Goal: Check status: Check status

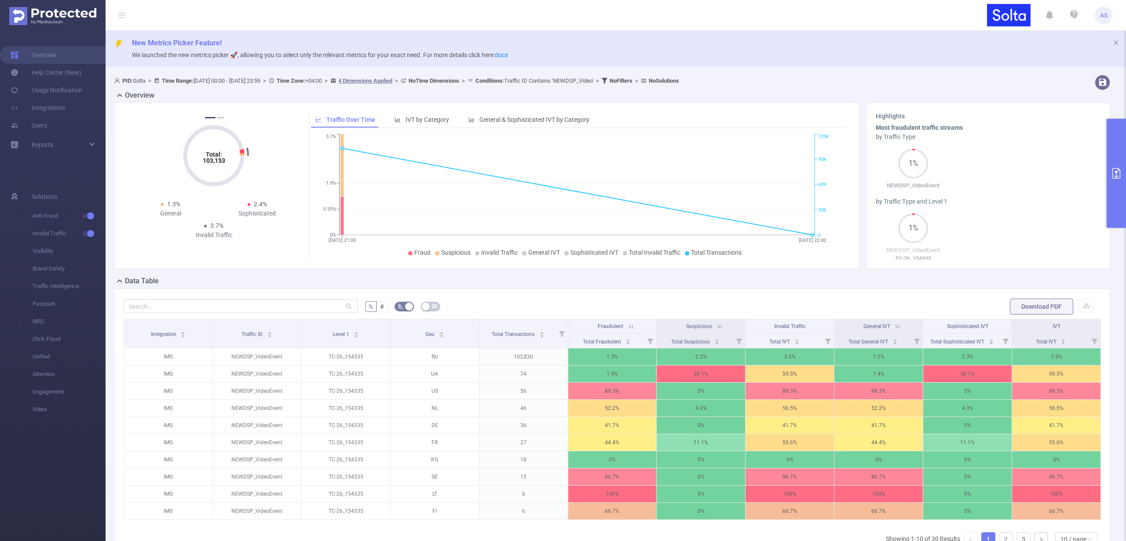
scroll to position [28, 0]
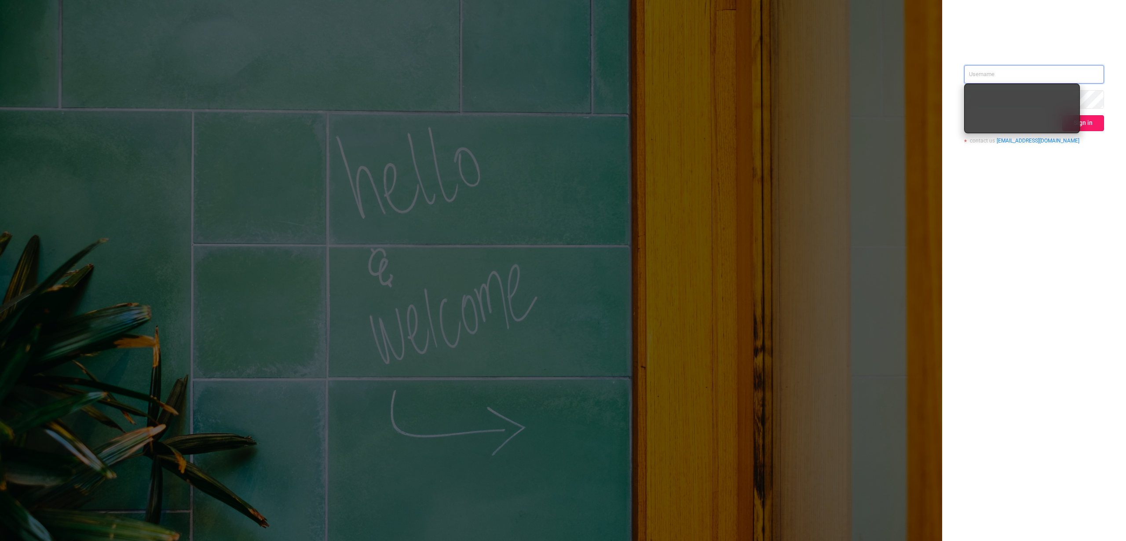
type input "[PERSON_NAME][EMAIL_ADDRESS][DOMAIN_NAME]"
click at [1093, 121] on button "Sign in" at bounding box center [1083, 123] width 42 height 16
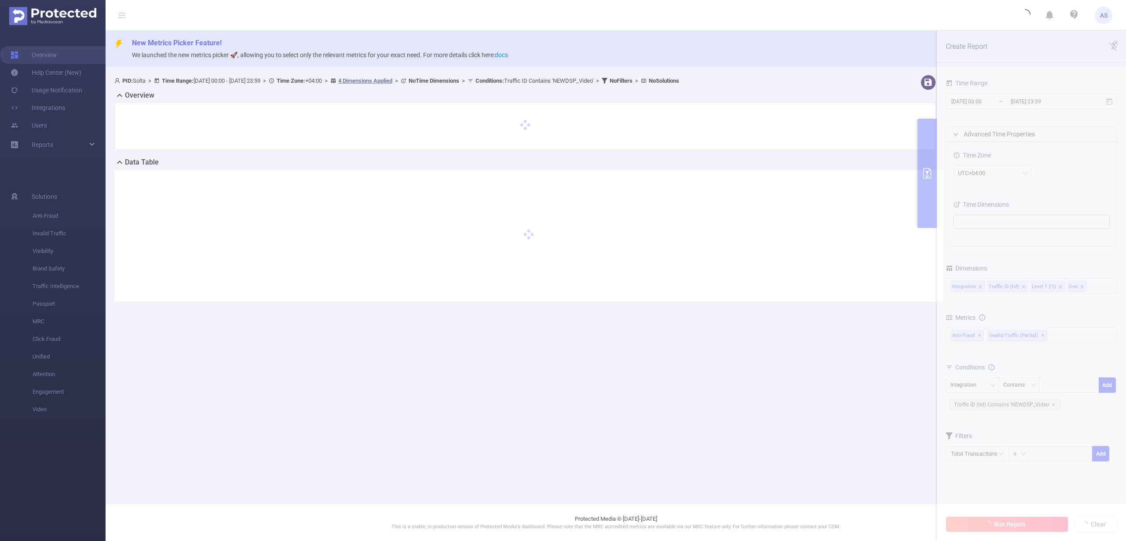
click at [998, 99] on section "PID: Solta > Time Range: [DATE] 00:00 - [DATE] 23:59 > Time Zone: +04:00 > 4 Di…" at bounding box center [616, 195] width 1020 height 248
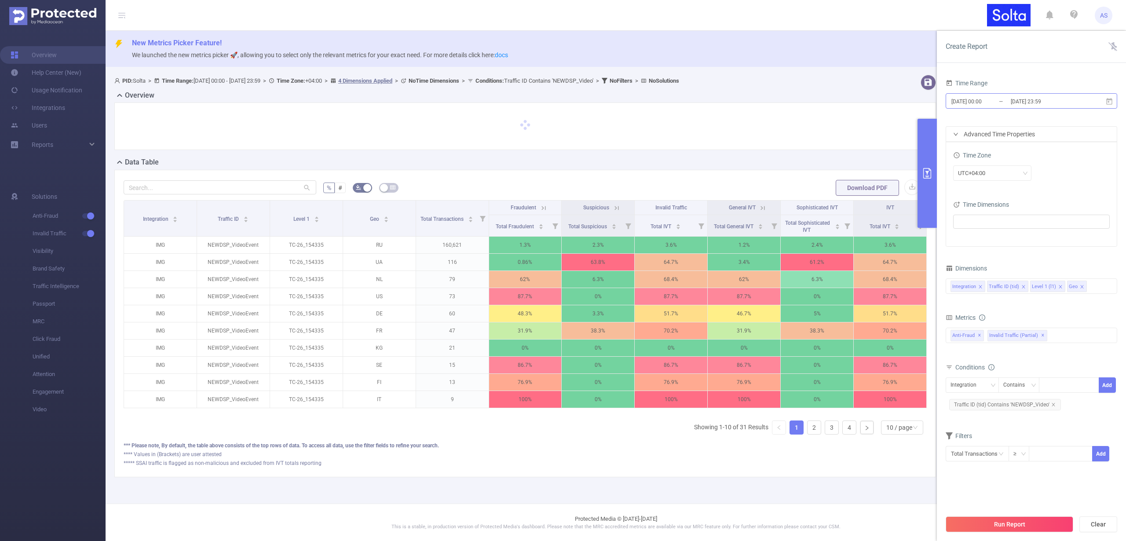
click at [998, 102] on input "[DATE] 00:00" at bounding box center [986, 101] width 71 height 12
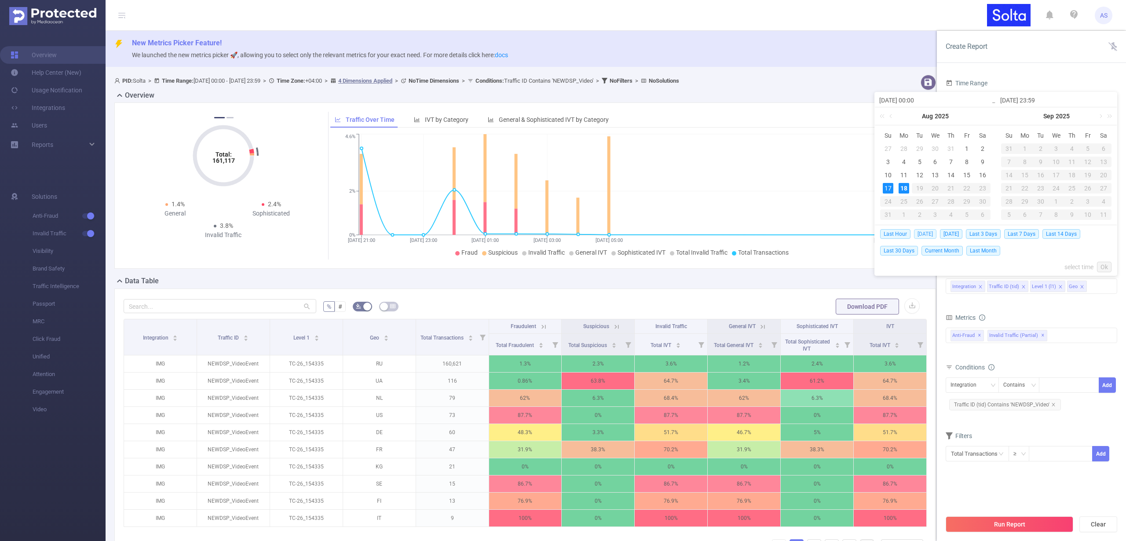
click at [920, 235] on span "[DATE]" at bounding box center [925, 234] width 22 height 10
type input "[DATE] 00:00"
type input "[DATE] 23:59"
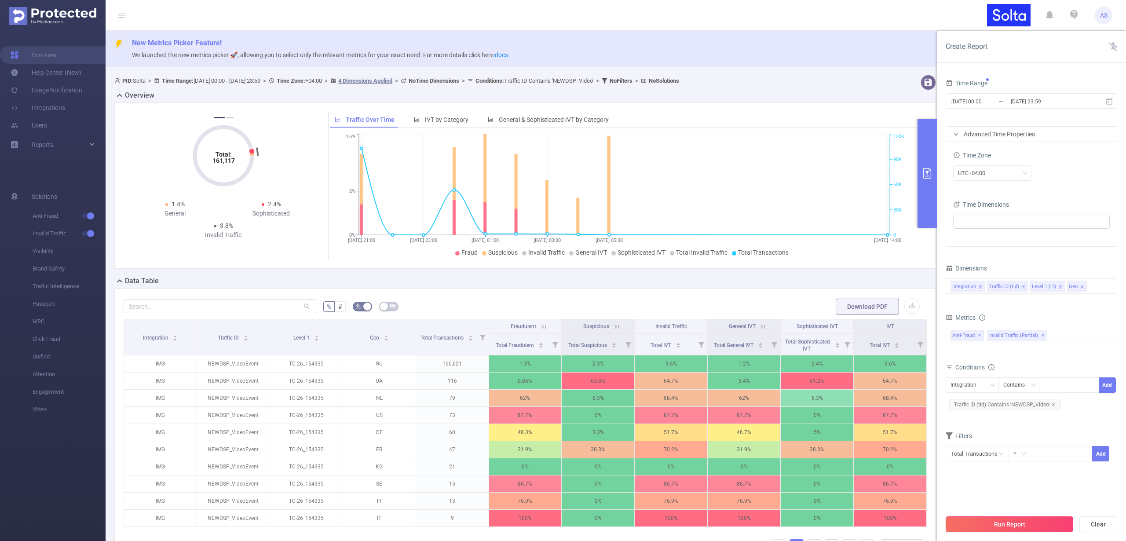
click at [1020, 529] on button "Run Report" at bounding box center [1010, 524] width 128 height 16
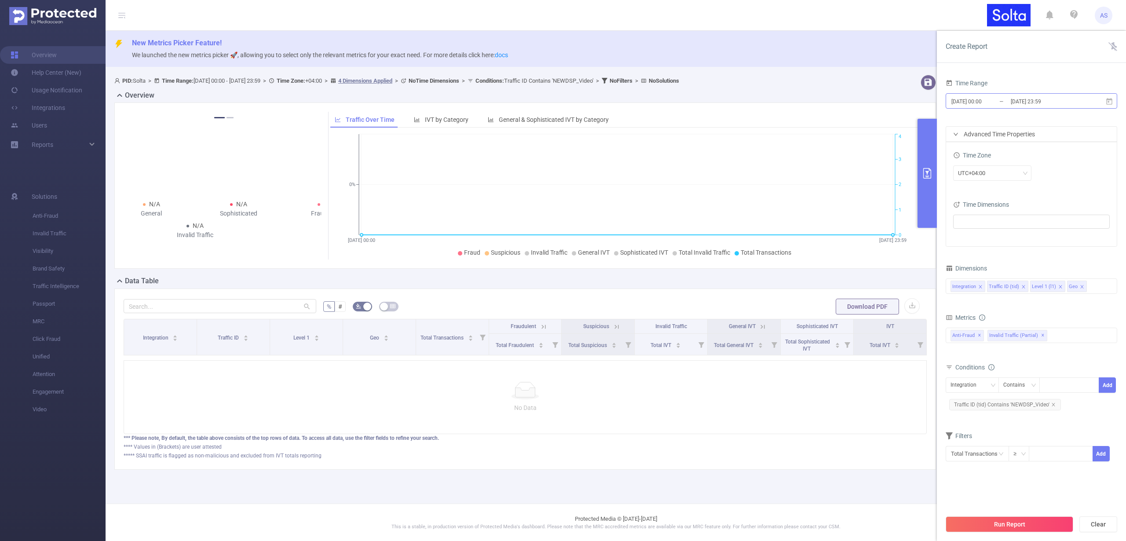
click at [999, 104] on input "[DATE] 00:00" at bounding box center [986, 101] width 71 height 12
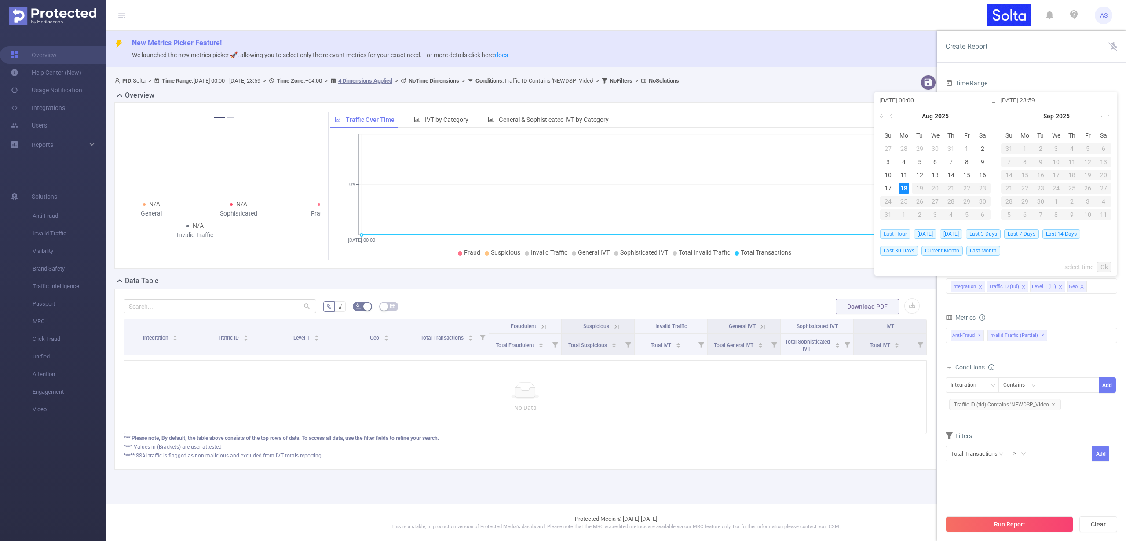
click at [898, 236] on span "Last Hour" at bounding box center [895, 234] width 30 height 10
type input "[DATE] 18:00"
type input "[DATE] 18:59"
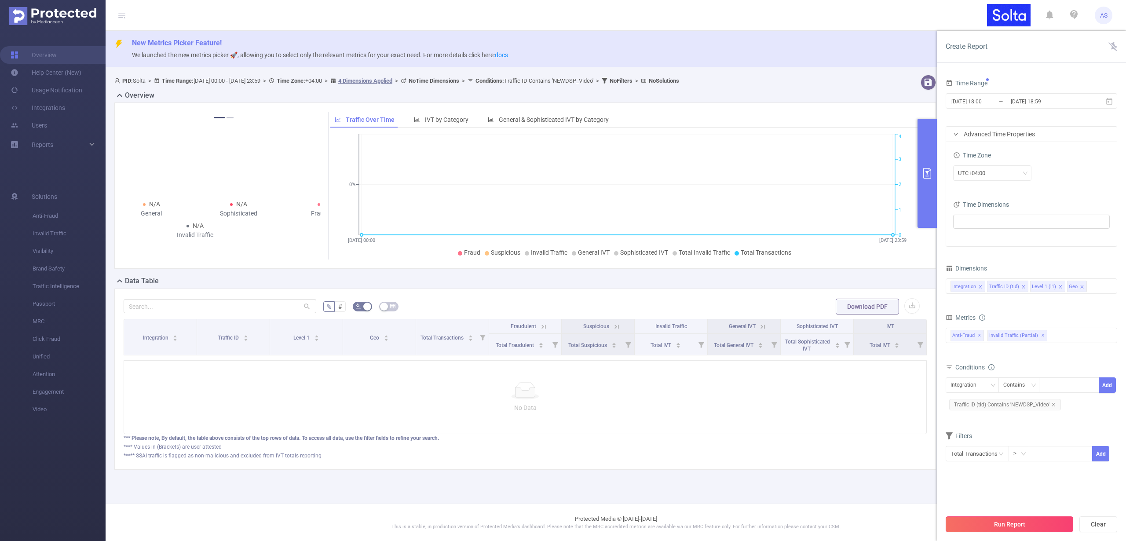
click at [1006, 524] on button "Run Report" at bounding box center [1010, 524] width 128 height 16
click at [1055, 406] on span "Traffic ID (tid) Contains 'NEWDSP_Video'" at bounding box center [1005, 404] width 112 height 11
click at [1052, 403] on icon "icon: close" at bounding box center [1053, 404] width 4 height 4
click at [1051, 388] on div at bounding box center [1069, 385] width 51 height 15
type input "т"
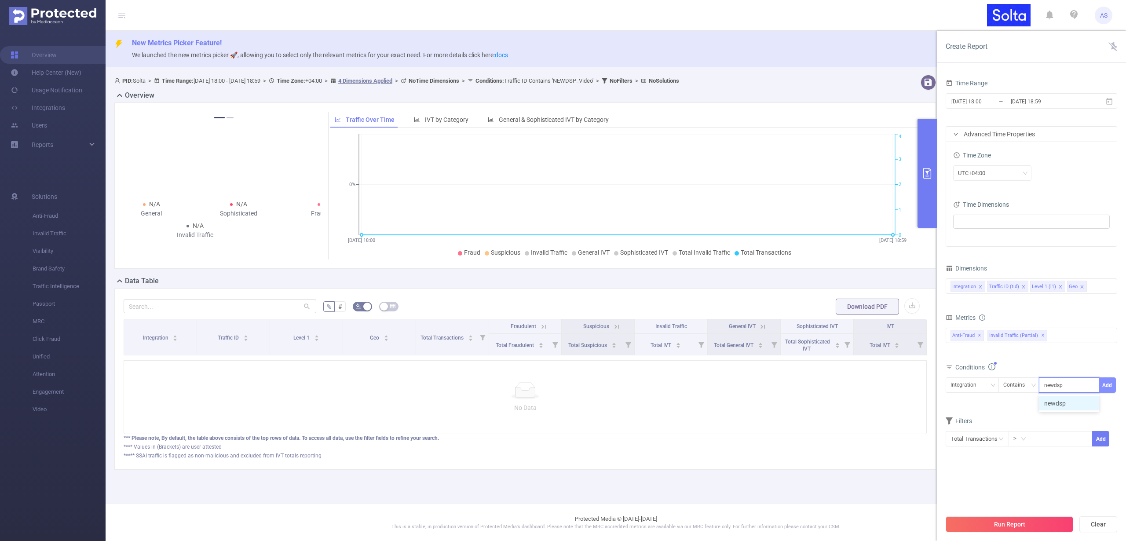
type input "newdsp"
click at [1111, 383] on button "Add" at bounding box center [1107, 384] width 17 height 15
click at [997, 523] on button "Run Report" at bounding box center [1010, 524] width 128 height 16
click at [1005, 105] on input "[DATE] 18:00" at bounding box center [986, 101] width 71 height 12
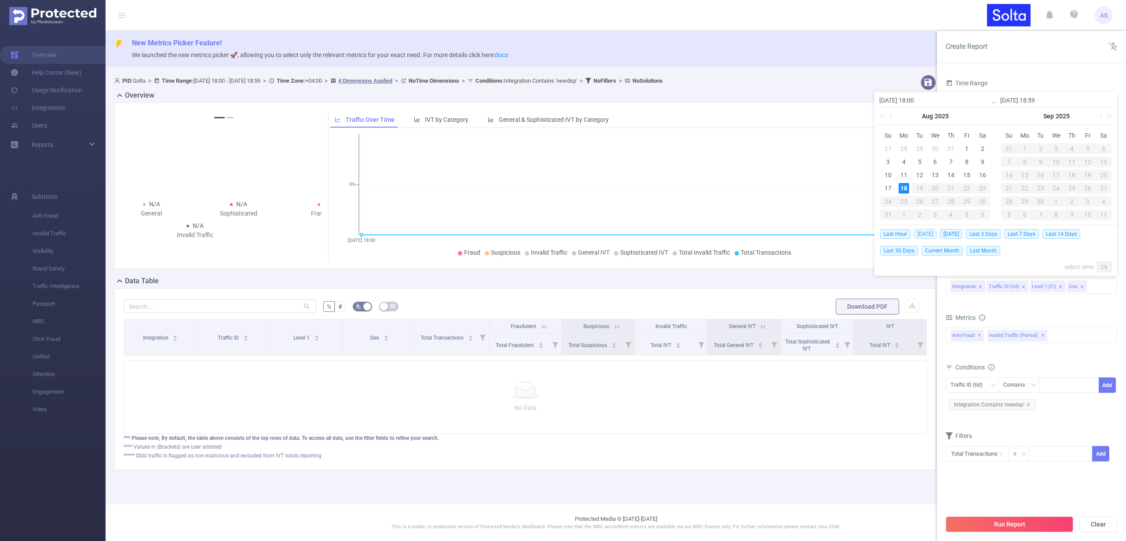
click at [925, 236] on span "[DATE]" at bounding box center [925, 234] width 22 height 10
type input "[DATE] 00:00"
type input "[DATE] 23:59"
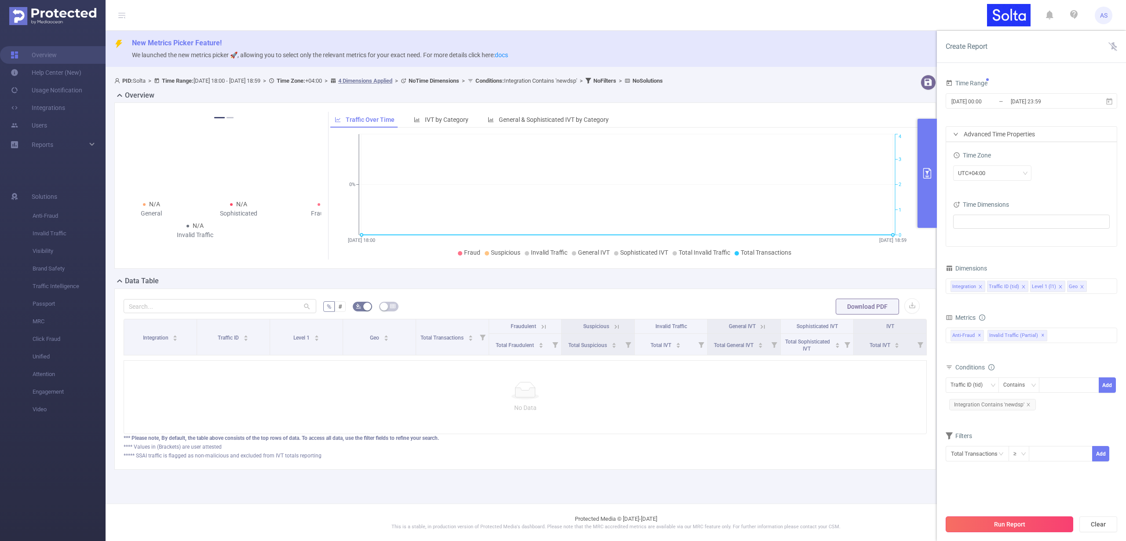
click at [1030, 526] on button "Run Report" at bounding box center [1010, 524] width 128 height 16
click at [1001, 525] on button "Run Report" at bounding box center [1010, 524] width 128 height 16
